Goal: Information Seeking & Learning: Understand process/instructions

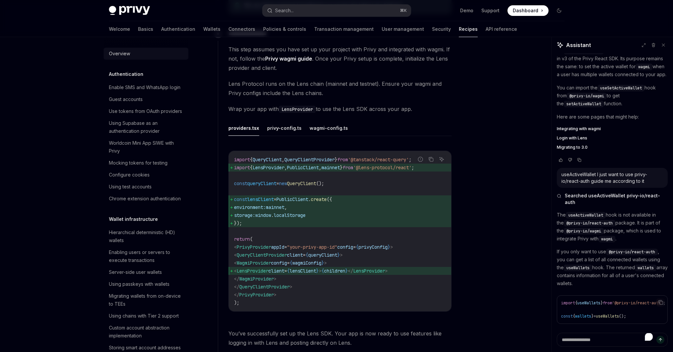
click at [119, 59] on link "Overview" at bounding box center [146, 54] width 85 height 12
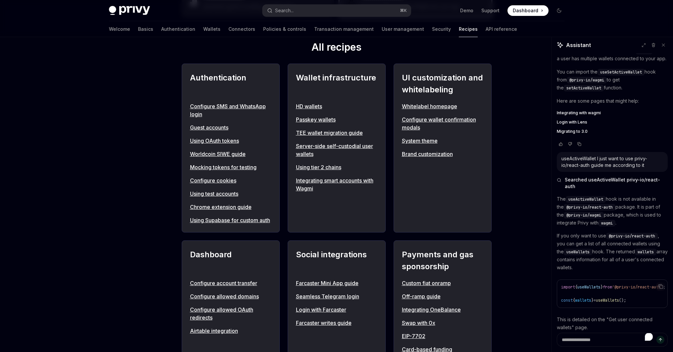
scroll to position [234, 0]
click at [241, 127] on link "Guest accounts" at bounding box center [230, 128] width 81 height 8
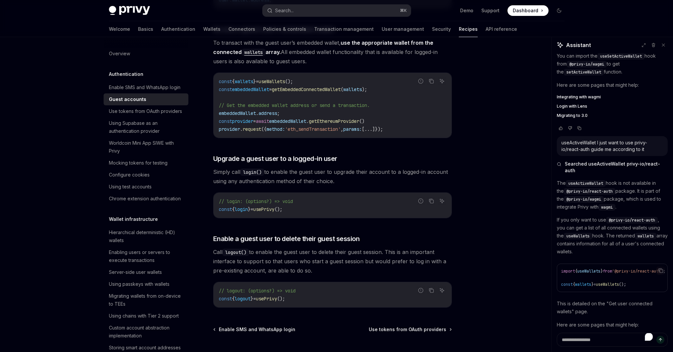
scroll to position [893, 0]
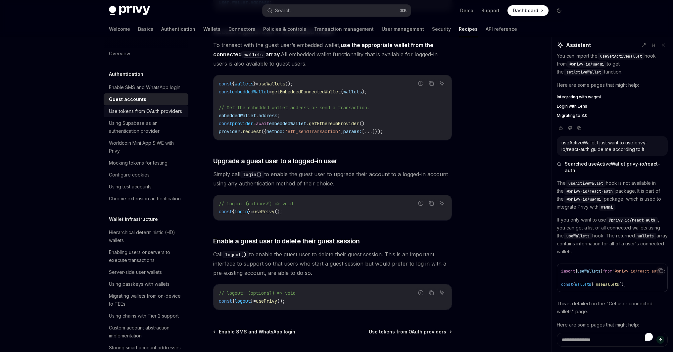
click at [151, 115] on div "Use tokens from OAuth providers" at bounding box center [145, 111] width 73 height 8
type textarea "*"
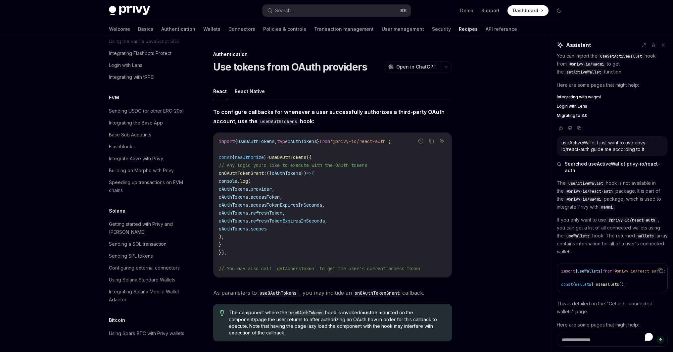
scroll to position [897, 0]
click at [306, 9] on button "Search... ⌘ K" at bounding box center [336, 11] width 148 height 12
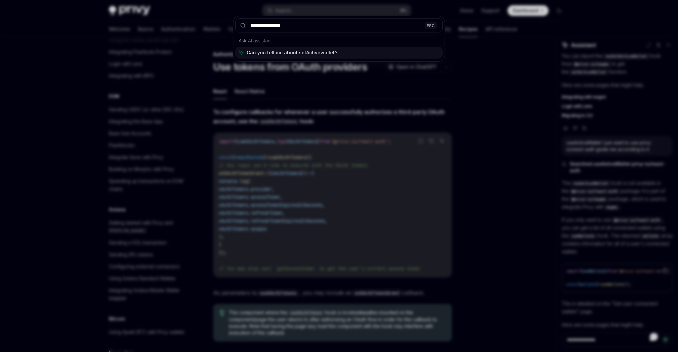
type input "**********"
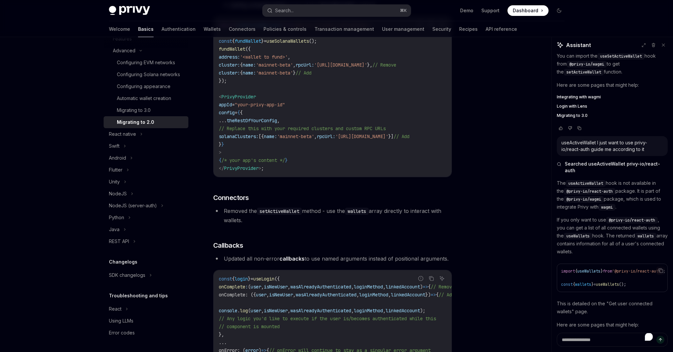
scroll to position [1891, 0]
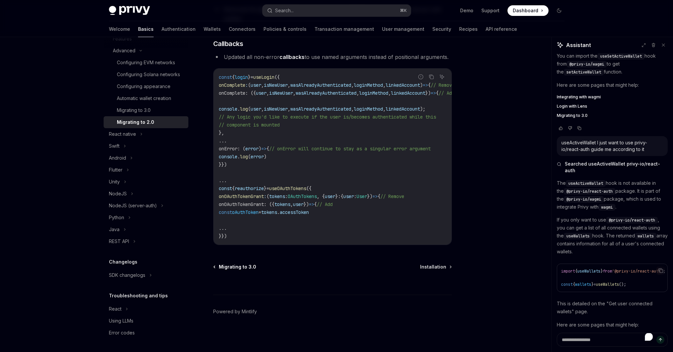
click at [242, 266] on span "Migrating to 3.0" at bounding box center [237, 266] width 37 height 7
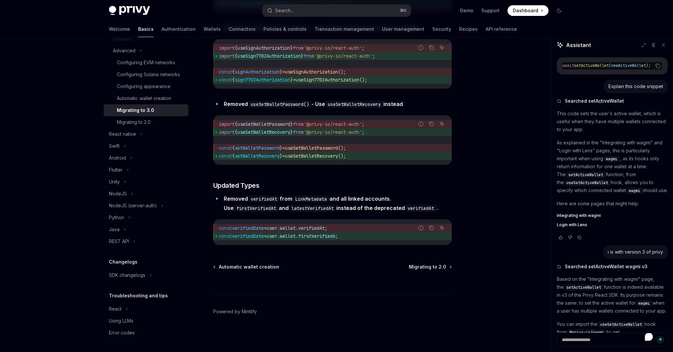
scroll to position [2894, 0]
click at [155, 120] on div "Migrating to 2.0" at bounding box center [150, 122] width 67 height 8
type textarea "*"
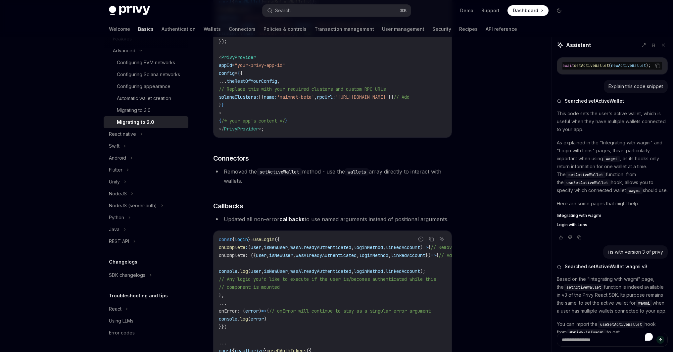
scroll to position [1708, 0]
